Goal: Find specific fact: Find specific fact

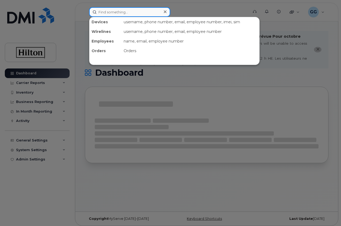
click at [114, 15] on input at bounding box center [129, 12] width 81 height 10
paste input "[PHONE_NUMBER]"
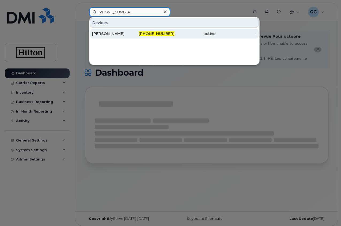
type input "[PHONE_NUMBER]"
click at [114, 33] on div "[PERSON_NAME]" at bounding box center [112, 33] width 41 height 5
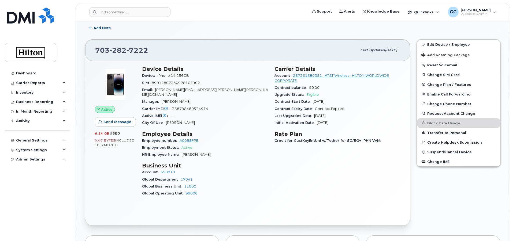
scroll to position [123, 0]
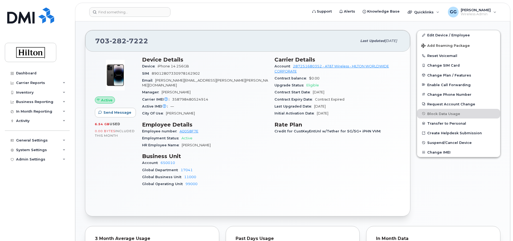
click at [239, 153] on h3 "Business Unit" at bounding box center [205, 156] width 126 height 6
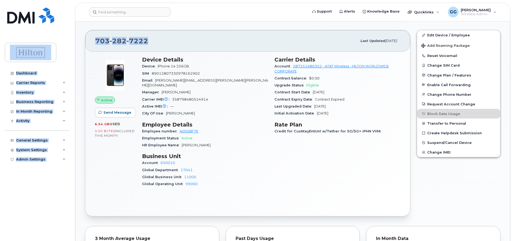
drag, startPoint x: 152, startPoint y: 37, endPoint x: 65, endPoint y: 43, distance: 86.7
click at [75, 43] on div "Support Alerts Knowledge Base Quicklinks Suspend / Cancel Device Change SIM Car…" at bounding box center [292, 233] width 435 height 671
click at [144, 44] on span "7222" at bounding box center [137, 41] width 22 height 8
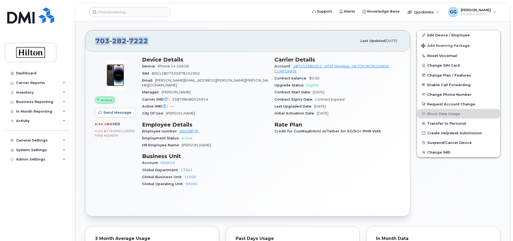
drag, startPoint x: 151, startPoint y: 41, endPoint x: 93, endPoint y: 43, distance: 57.9
click at [93, 43] on div "[PHONE_NUMBER] Last updated [DATE]" at bounding box center [247, 40] width 325 height 21
copy span "[PHONE_NUMBER]"
